Goal: Task Accomplishment & Management: Use online tool/utility

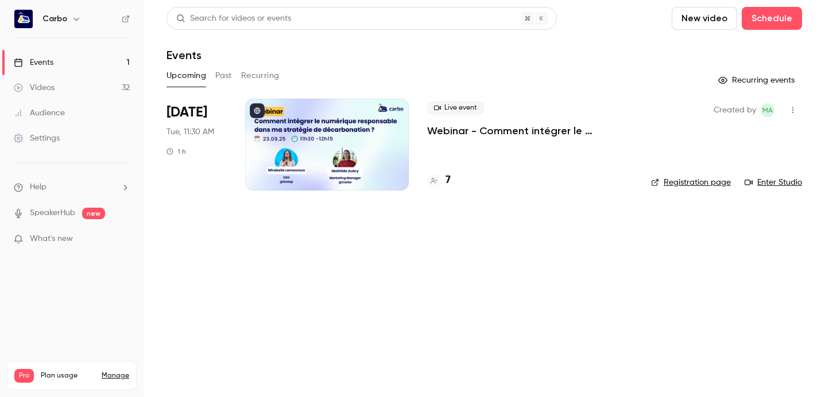
click at [321, 135] on div at bounding box center [327, 145] width 164 height 92
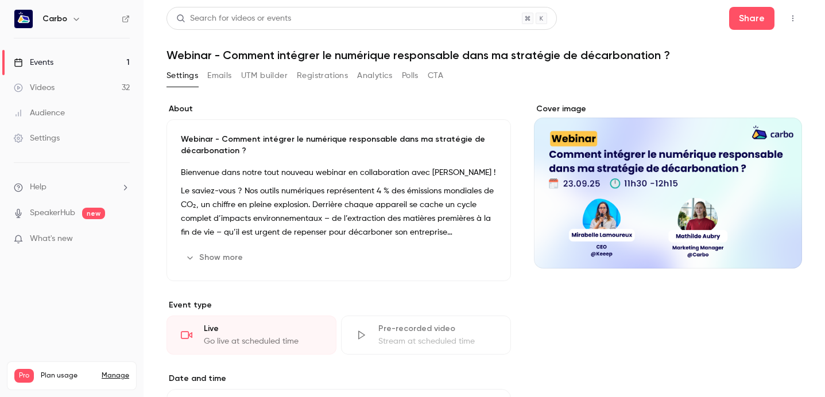
click at [332, 78] on button "Registrations" at bounding box center [322, 76] width 51 height 18
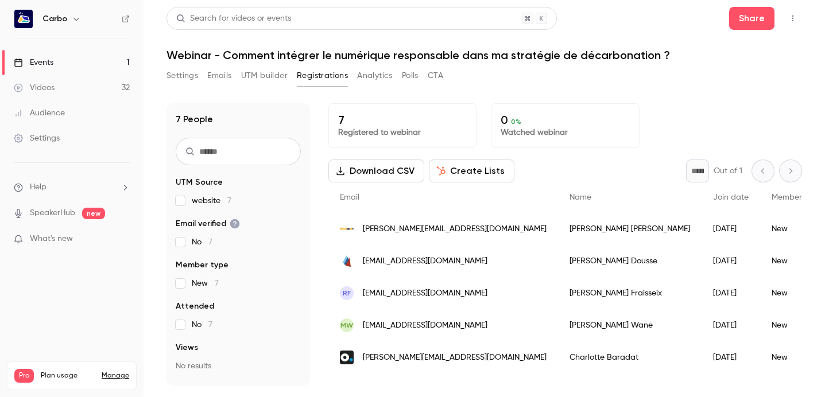
click at [265, 76] on button "UTM builder" at bounding box center [264, 76] width 47 height 18
